Goal: Task Accomplishment & Management: Manage account settings

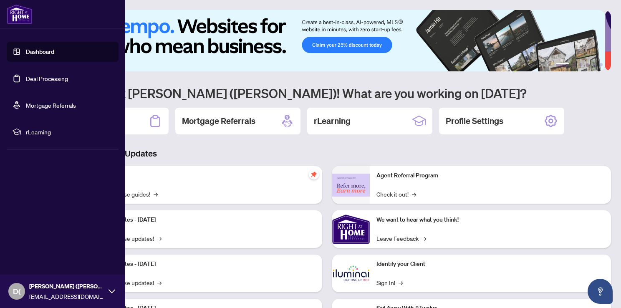
click at [45, 79] on link "Deal Processing" at bounding box center [47, 79] width 42 height 8
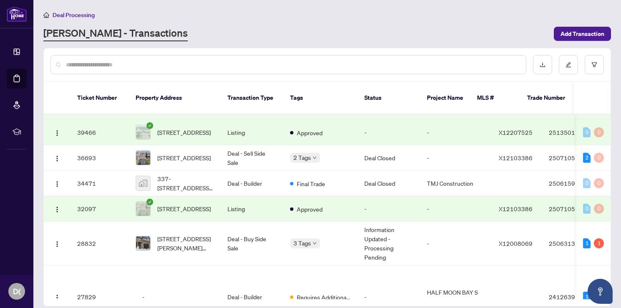
scroll to position [250, 0]
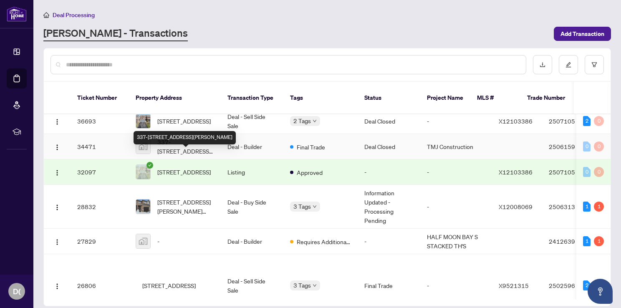
click at [180, 154] on span "337-[STREET_ADDRESS][PERSON_NAME]" at bounding box center [185, 146] width 57 height 18
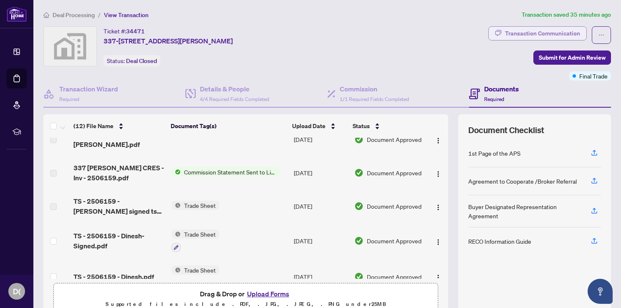
click at [526, 34] on div "Transaction Communication" at bounding box center [542, 33] width 75 height 13
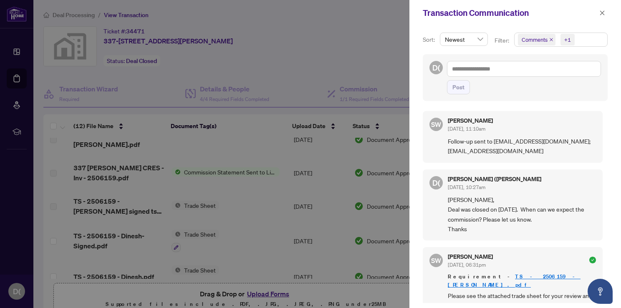
click at [370, 186] on div at bounding box center [310, 154] width 621 height 308
click at [152, 225] on div at bounding box center [310, 154] width 621 height 308
click at [601, 14] on icon "close" at bounding box center [602, 12] width 5 height 5
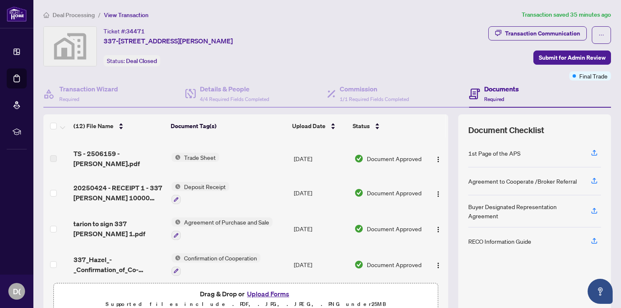
scroll to position [209, 0]
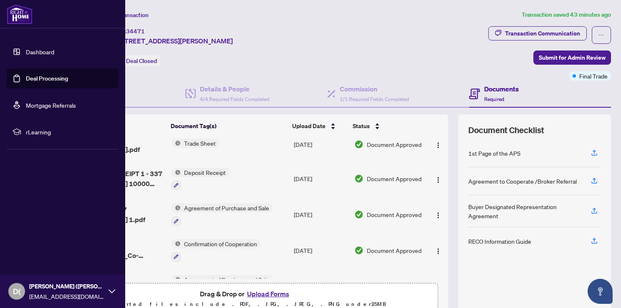
click at [38, 78] on link "Deal Processing" at bounding box center [47, 79] width 42 height 8
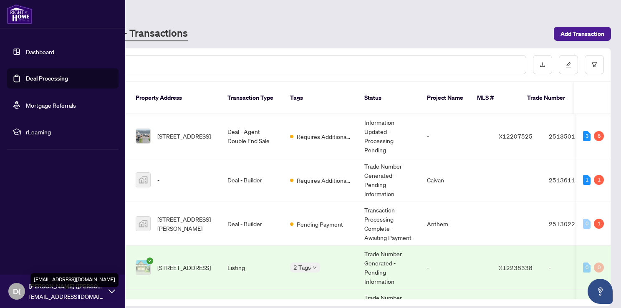
click at [36, 292] on span "[EMAIL_ADDRESS][DOMAIN_NAME]" at bounding box center [66, 296] width 75 height 9
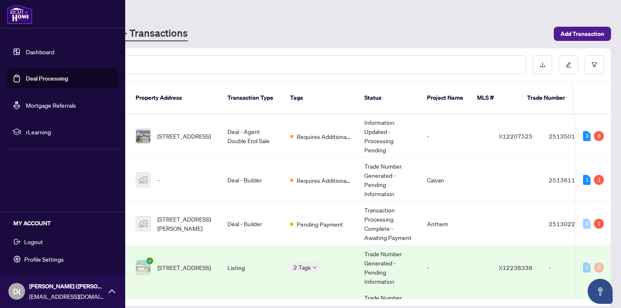
click at [37, 246] on span "Logout" at bounding box center [33, 241] width 19 height 13
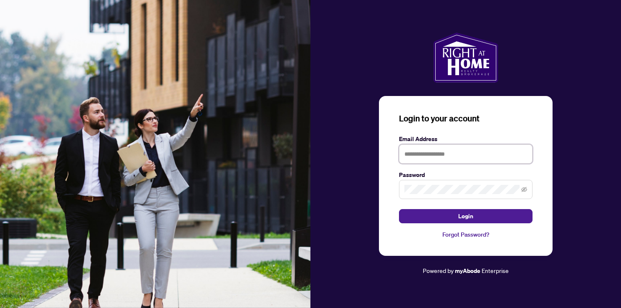
type input "**********"
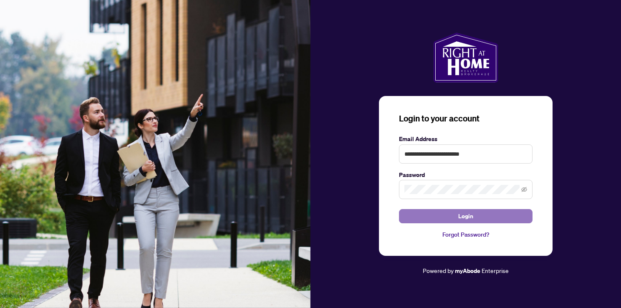
click at [468, 216] on span "Login" at bounding box center [465, 216] width 15 height 13
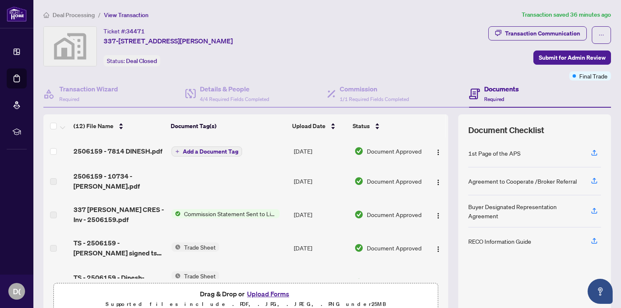
click at [145, 152] on span "2506159 - 7814 DINESH.pdf" at bounding box center [117, 151] width 89 height 10
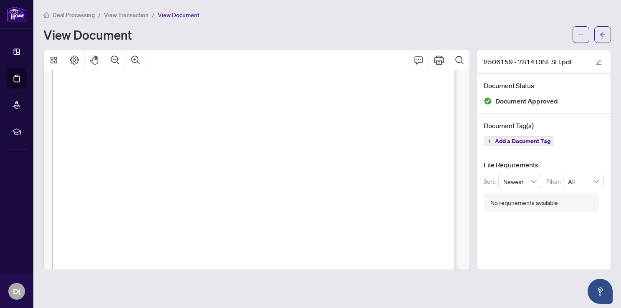
scroll to position [255, 0]
click at [601, 34] on icon "arrow-left" at bounding box center [602, 34] width 5 height 5
